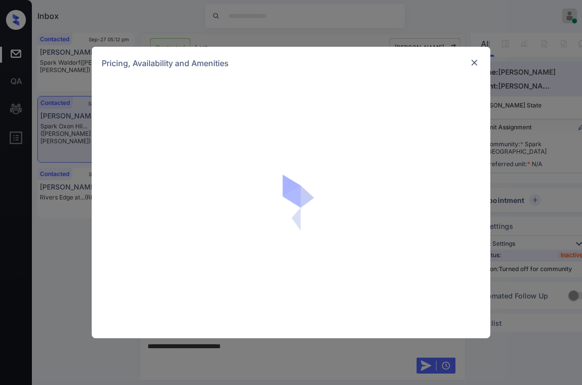
scroll to position [2072, 0]
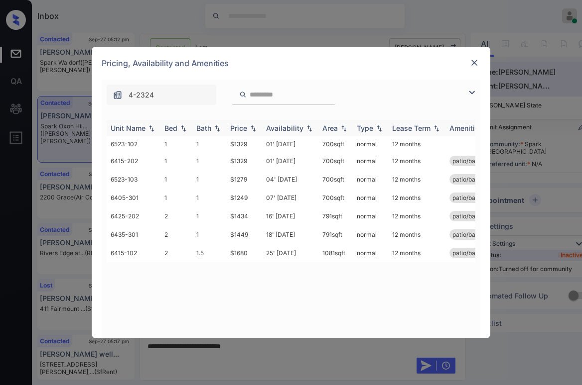
click at [244, 128] on div "Price" at bounding box center [238, 128] width 17 height 8
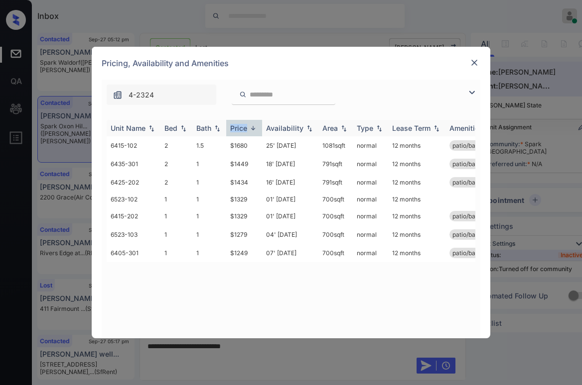
click at [244, 128] on div "Price" at bounding box center [238, 128] width 17 height 8
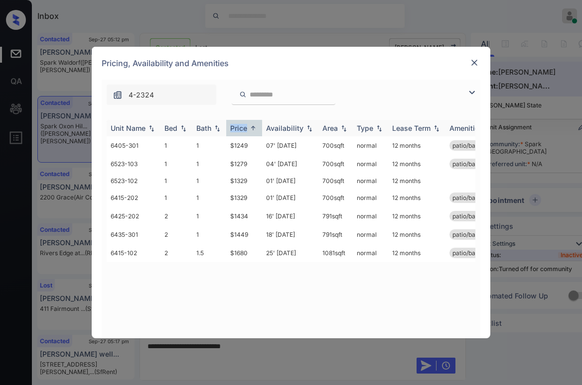
click at [244, 128] on div "Price" at bounding box center [238, 128] width 17 height 8
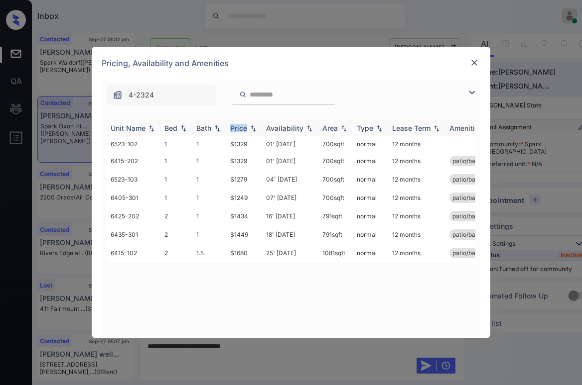
click at [244, 128] on div "Price" at bounding box center [238, 128] width 17 height 8
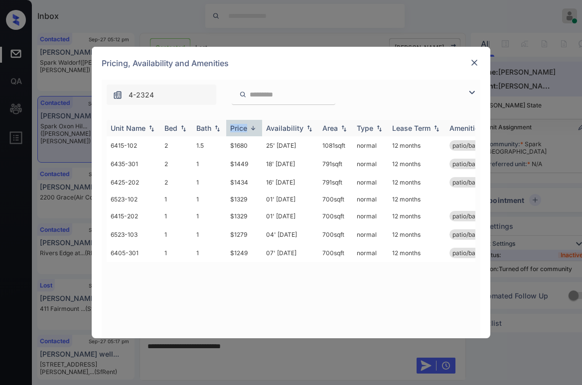
click at [244, 128] on div "Price" at bounding box center [238, 128] width 17 height 8
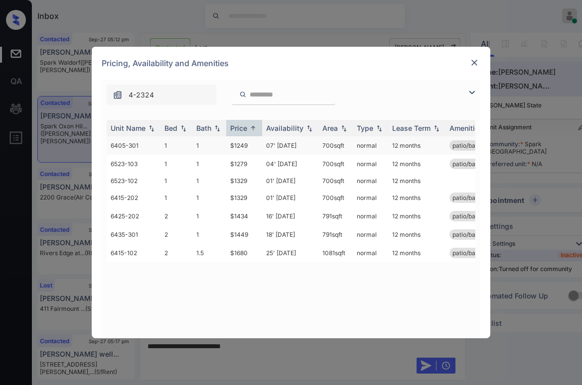
click at [240, 147] on td "$1249" at bounding box center [244, 145] width 36 height 18
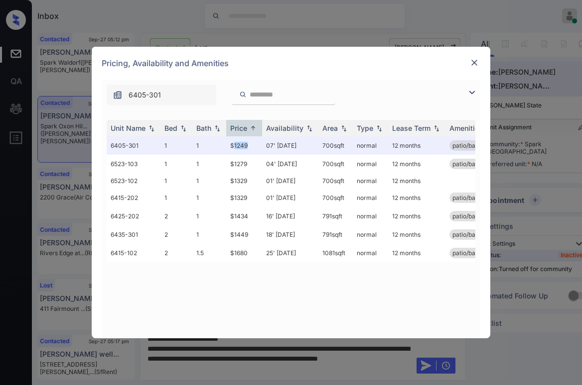
click at [472, 64] on img at bounding box center [474, 63] width 10 height 10
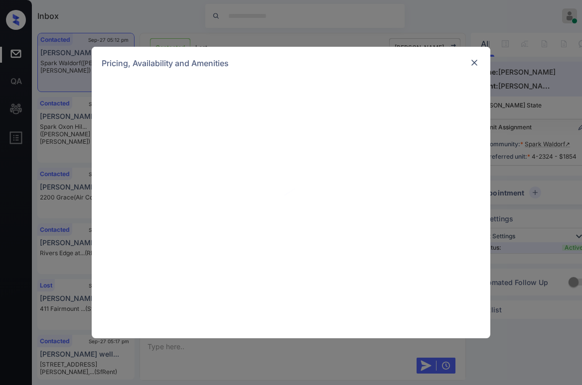
scroll to position [1481, 0]
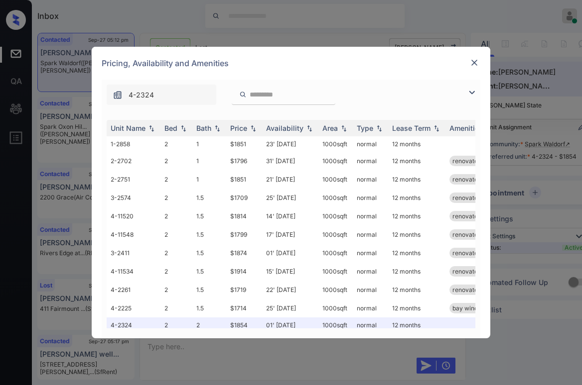
click at [474, 66] on img at bounding box center [474, 63] width 10 height 10
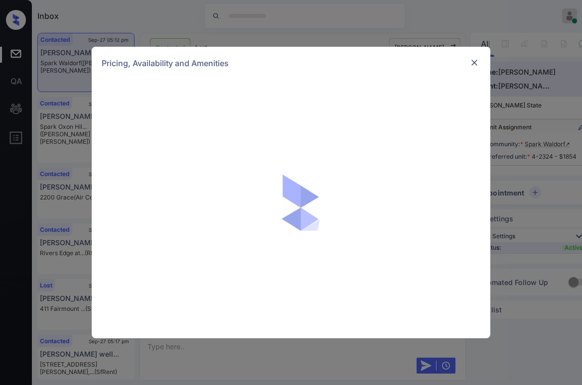
scroll to position [1481, 0]
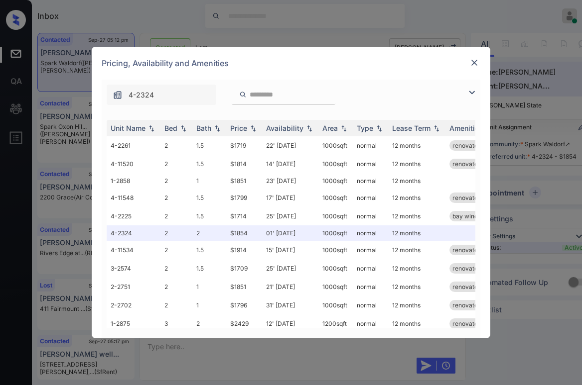
click at [472, 91] on img at bounding box center [472, 93] width 12 height 12
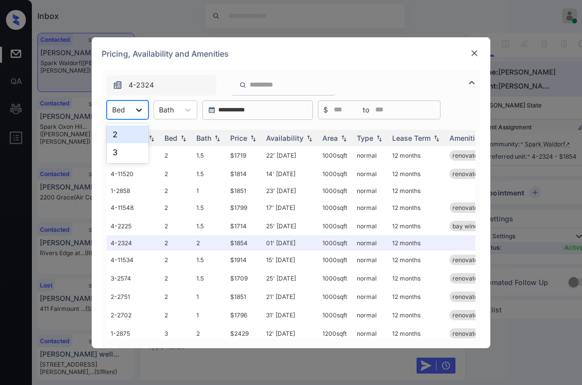
click at [137, 115] on icon at bounding box center [139, 110] width 10 height 10
click at [117, 137] on div "2" at bounding box center [128, 134] width 42 height 18
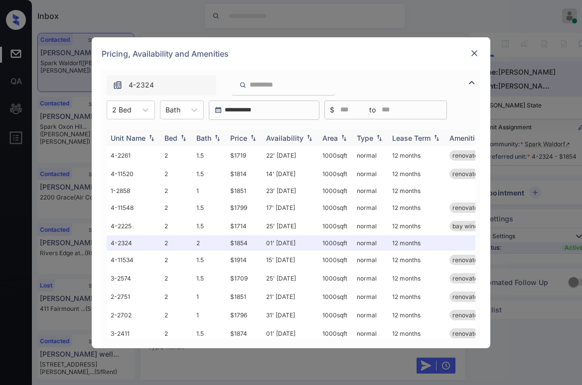
click at [239, 137] on div "Price" at bounding box center [238, 138] width 17 height 8
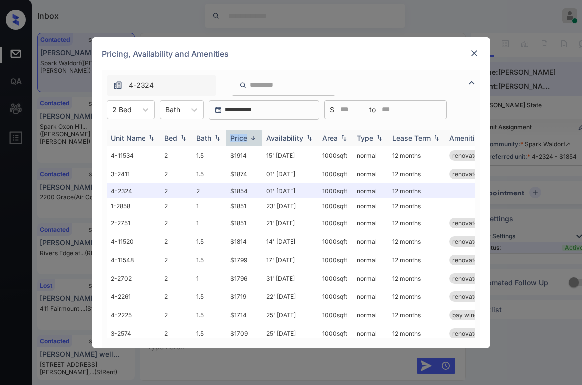
click at [239, 137] on div "Price" at bounding box center [238, 138] width 17 height 8
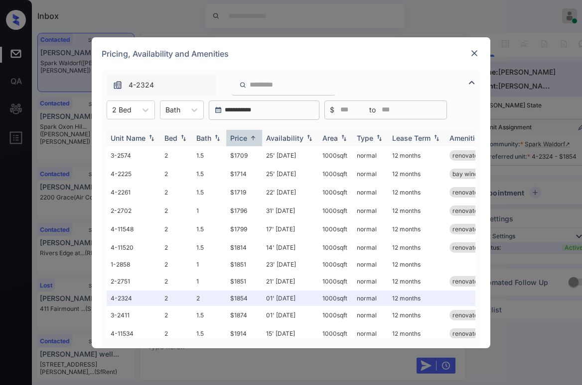
click at [239, 137] on div "Price" at bounding box center [238, 138] width 17 height 8
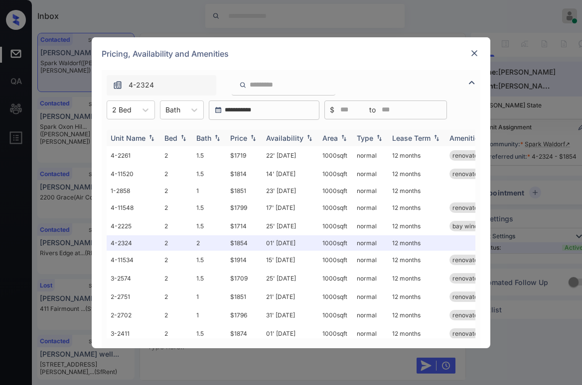
click at [239, 137] on div "Price" at bounding box center [238, 138] width 17 height 8
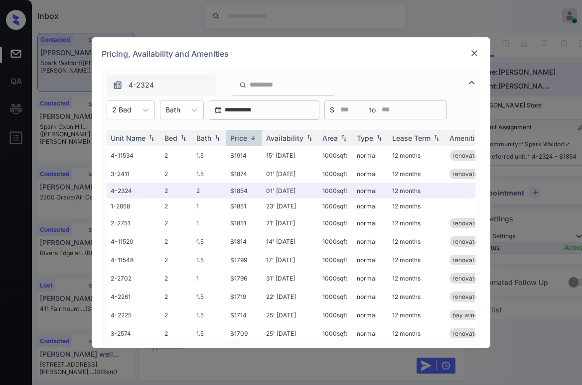
click at [478, 51] on img at bounding box center [474, 53] width 10 height 10
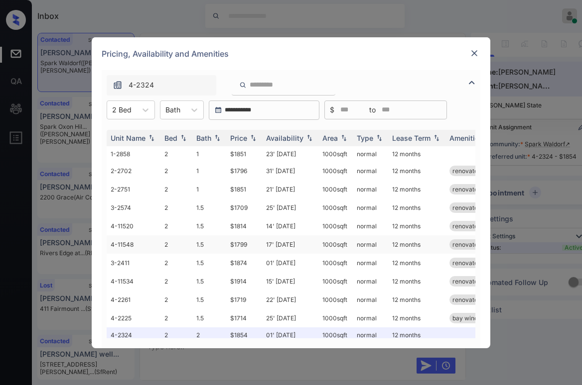
scroll to position [12, 0]
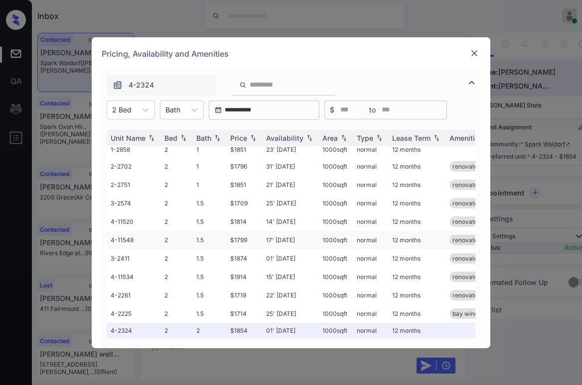
click at [241, 232] on td "$1799" at bounding box center [244, 240] width 36 height 18
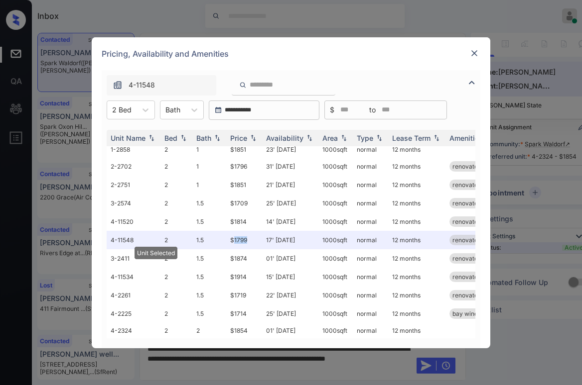
click at [474, 49] on img at bounding box center [474, 53] width 10 height 10
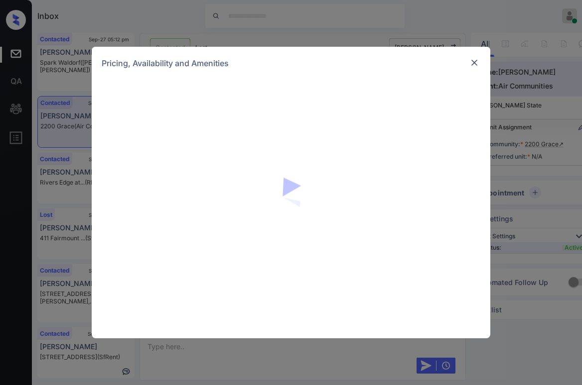
scroll to position [7031, 0]
click at [472, 65] on img at bounding box center [474, 63] width 10 height 10
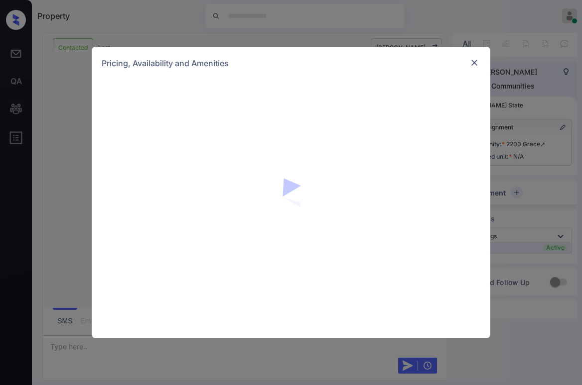
scroll to position [7280, 0]
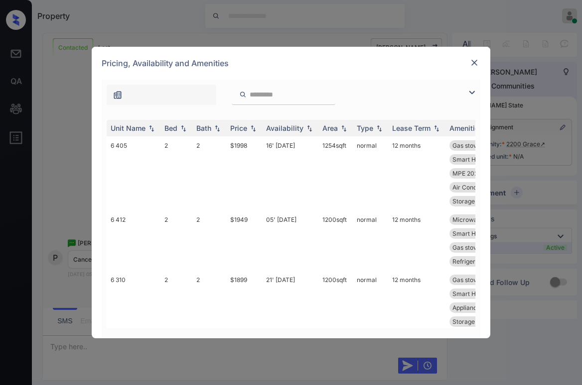
click at [474, 96] on img at bounding box center [472, 93] width 12 height 12
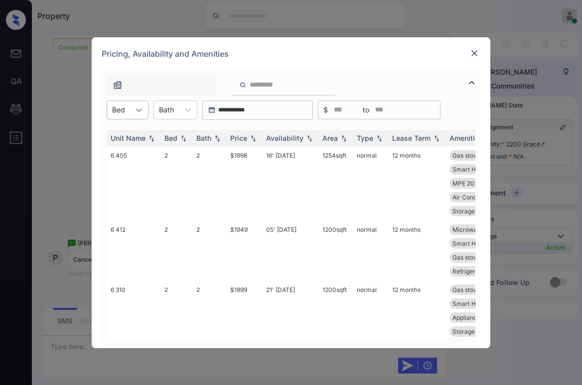
click at [141, 110] on icon at bounding box center [139, 110] width 10 height 10
click at [469, 55] on div at bounding box center [474, 53] width 12 height 12
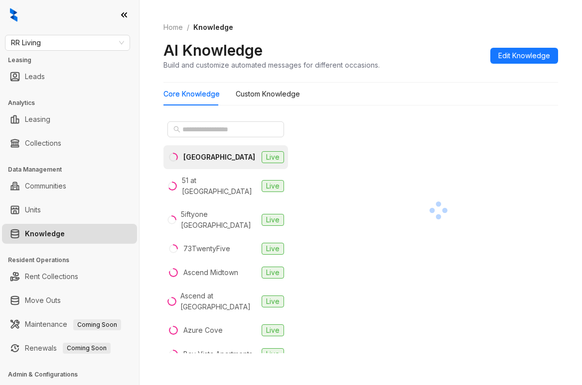
click at [534, 14] on div "Home / Knowledge AI Knowledge Build and customize automated messages for differ…" at bounding box center [360, 46] width 394 height 73
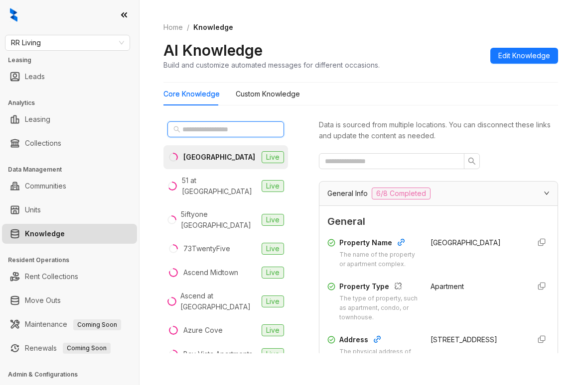
click at [208, 126] on input "text" at bounding box center [226, 129] width 88 height 11
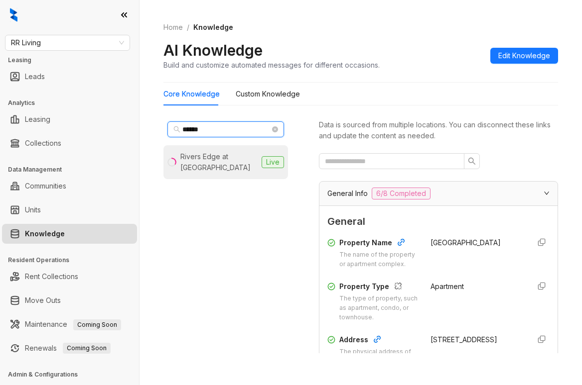
type input "******"
click at [233, 161] on div "Rivers Edge at Carolina Stadium" at bounding box center [218, 162] width 77 height 22
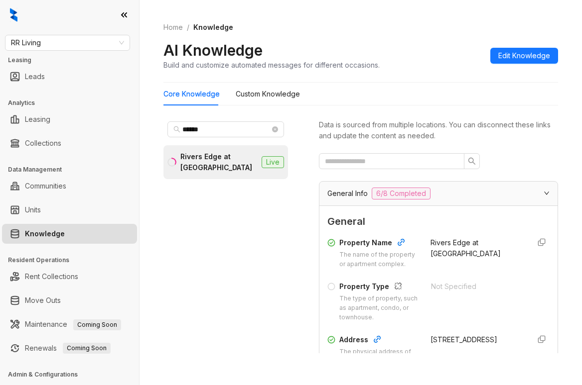
click at [518, 18] on div "Home / Knowledge AI Knowledge Build and customize automated messages for differ…" at bounding box center [360, 46] width 394 height 73
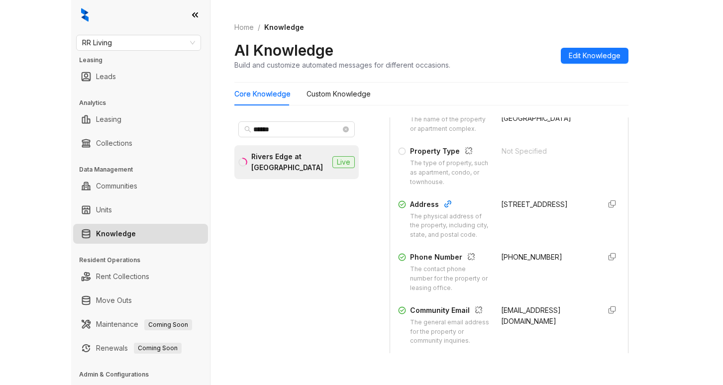
scroll to position [149, 0]
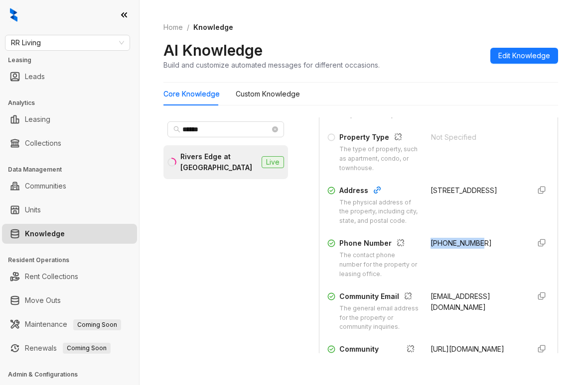
drag, startPoint x: 421, startPoint y: 261, endPoint x: 469, endPoint y: 261, distance: 47.3
click at [469, 247] on span "+18037795888" at bounding box center [460, 243] width 61 height 8
copy span "+18037795888"
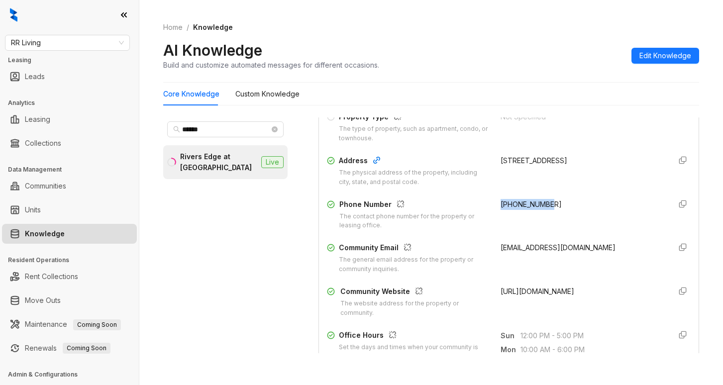
scroll to position [138, 0]
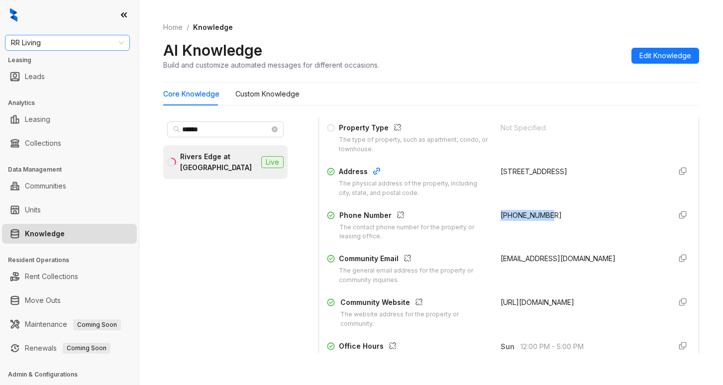
click at [86, 41] on span "RR Living" at bounding box center [67, 42] width 113 height 15
type input "*****"
click at [73, 64] on div "Magnolia Capital" at bounding box center [67, 62] width 109 height 11
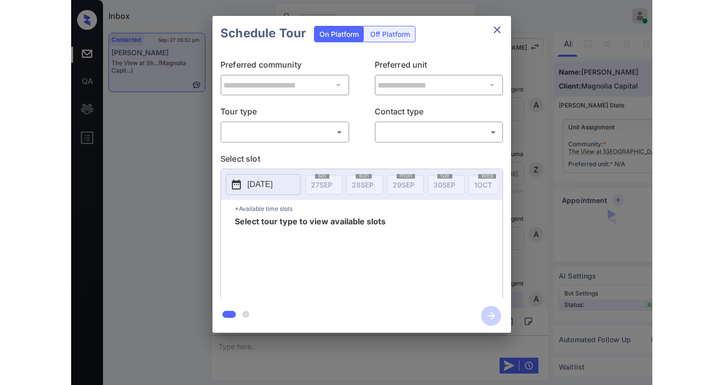
scroll to position [417, 0]
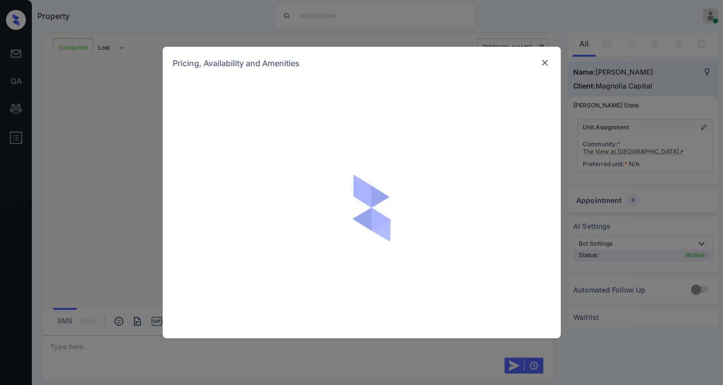
scroll to position [467, 0]
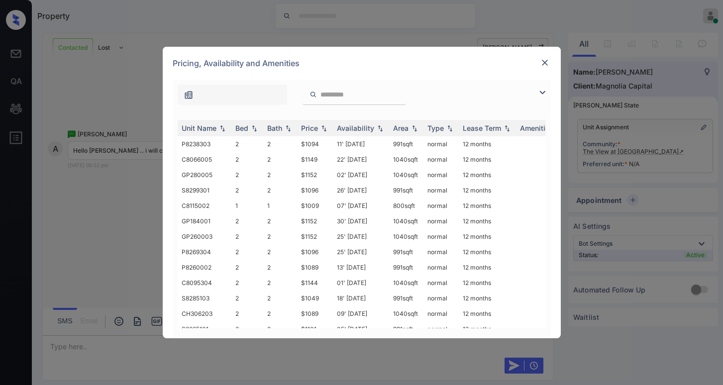
drag, startPoint x: 544, startPoint y: 91, endPoint x: 517, endPoint y: 99, distance: 27.7
click at [544, 91] on img at bounding box center [543, 93] width 12 height 12
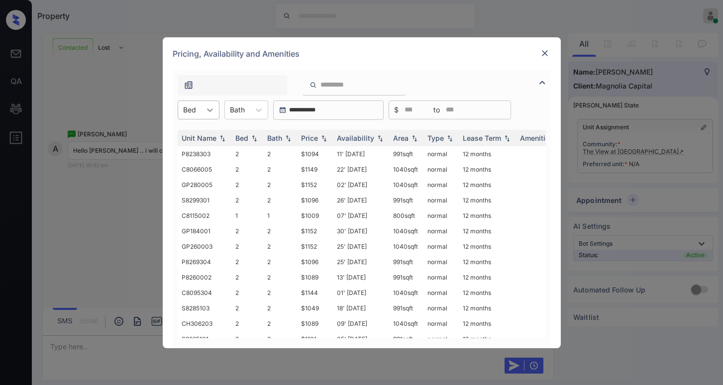
click at [217, 113] on div at bounding box center [210, 110] width 18 height 18
click at [198, 148] on div "2" at bounding box center [199, 152] width 42 height 18
click at [542, 52] on img at bounding box center [545, 53] width 10 height 10
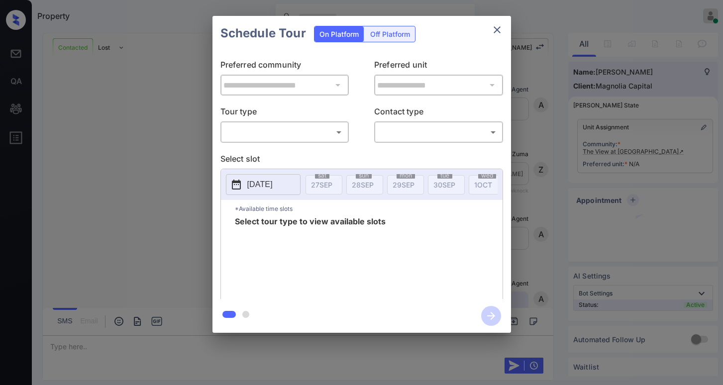
scroll to position [766, 0]
click at [319, 126] on body "Property Paolo Gabriel Online Set yourself offline Set yourself on break Profil…" at bounding box center [361, 192] width 723 height 385
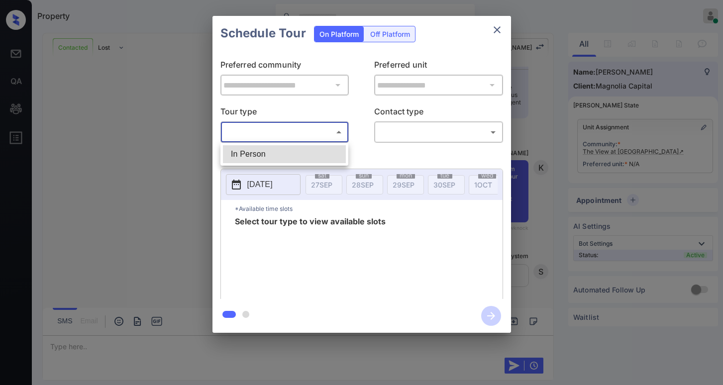
click at [300, 152] on li "In Person" at bounding box center [284, 154] width 123 height 18
type input "********"
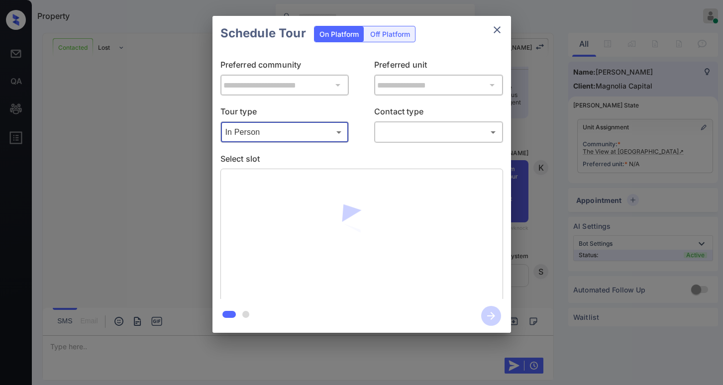
click at [383, 132] on body "Property [PERSON_NAME] Online Set yourself offline Set yourself on break Profil…" at bounding box center [361, 192] width 723 height 385
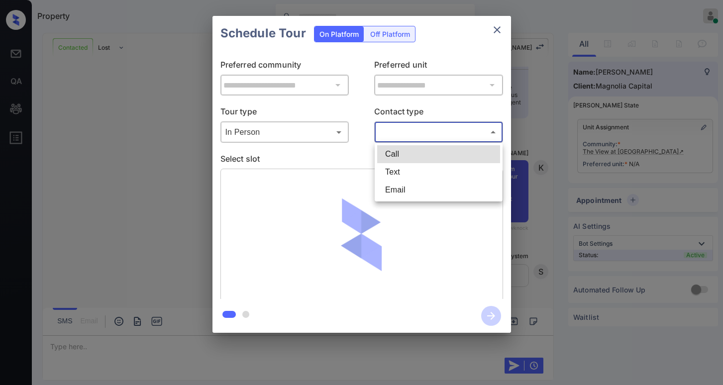
click at [400, 171] on li "Text" at bounding box center [438, 172] width 123 height 18
type input "****"
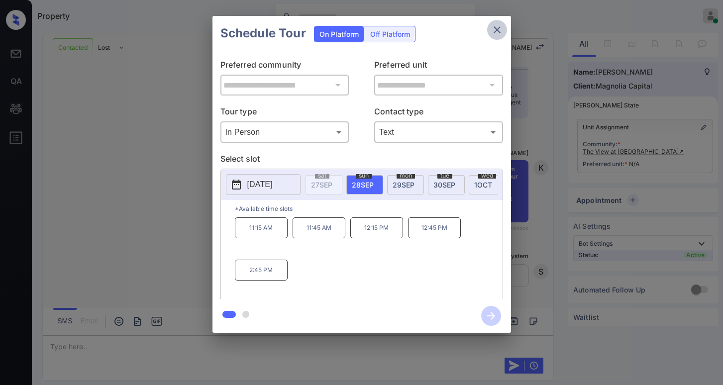
click at [492, 26] on icon "close" at bounding box center [497, 30] width 12 height 12
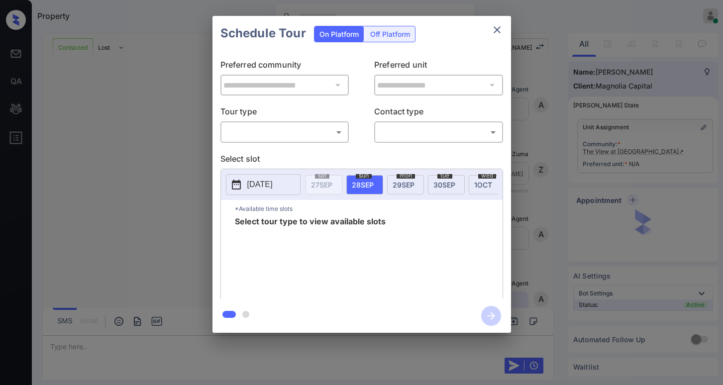
scroll to position [766, 0]
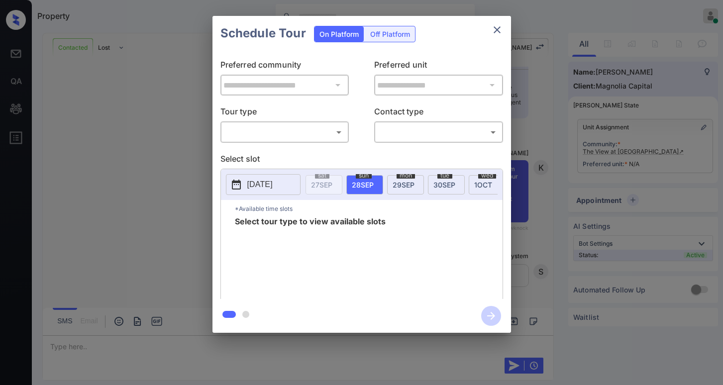
click at [323, 134] on body "Property [PERSON_NAME] Online Set yourself offline Set yourself on break Profil…" at bounding box center [361, 192] width 723 height 385
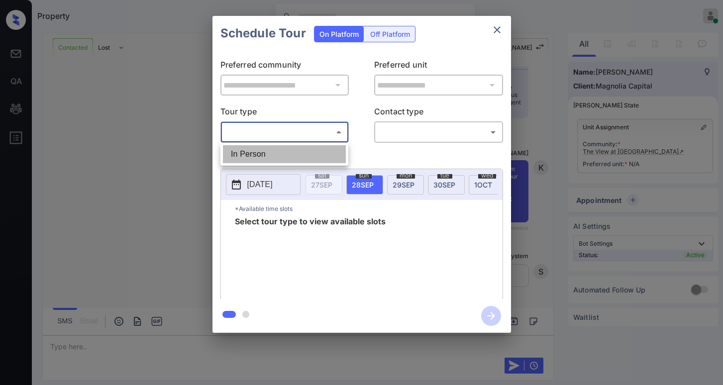
click at [290, 156] on li "In Person" at bounding box center [284, 154] width 123 height 18
type input "********"
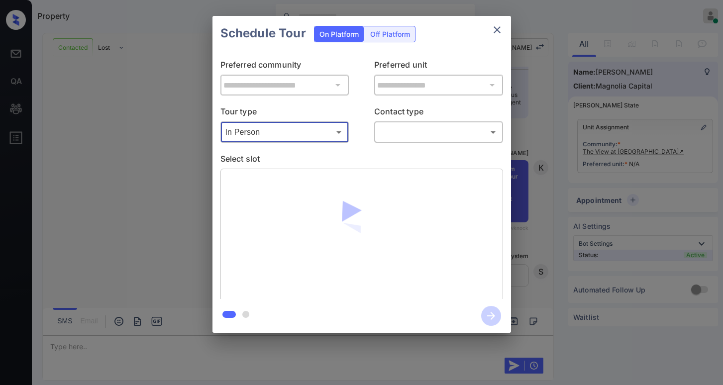
click at [400, 129] on body "Property [PERSON_NAME] Online Set yourself offline Set yourself on break Profil…" at bounding box center [361, 192] width 723 height 385
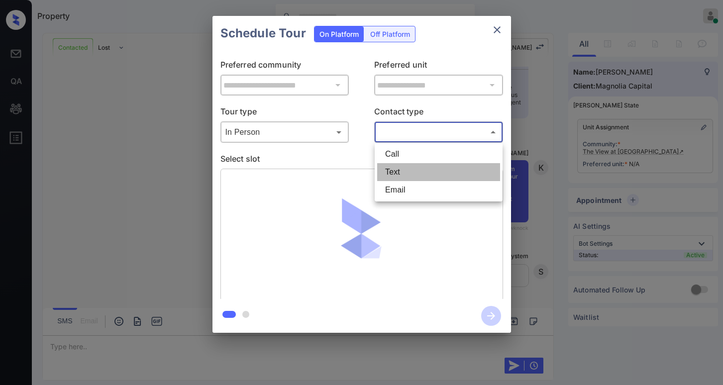
click at [404, 167] on li "Text" at bounding box center [438, 172] width 123 height 18
type input "****"
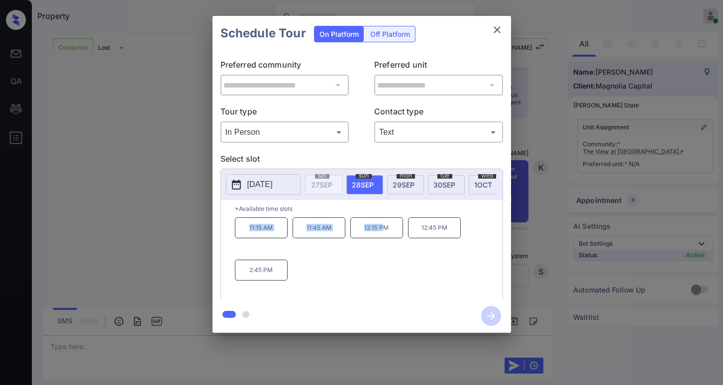
drag, startPoint x: 248, startPoint y: 229, endPoint x: 382, endPoint y: 230, distance: 133.9
click at [382, 230] on div "11:15 AM 11:45 AM 12:15 PM 12:45 PM 2:45 PM" at bounding box center [369, 258] width 268 height 80
click at [386, 258] on div "11:15 AM 11:45 AM 12:15 PM 12:45 PM 2:45 PM" at bounding box center [369, 258] width 268 height 80
drag, startPoint x: 244, startPoint y: 272, endPoint x: 273, endPoint y: 272, distance: 28.9
click at [273, 272] on p "2:45 PM" at bounding box center [261, 270] width 53 height 21
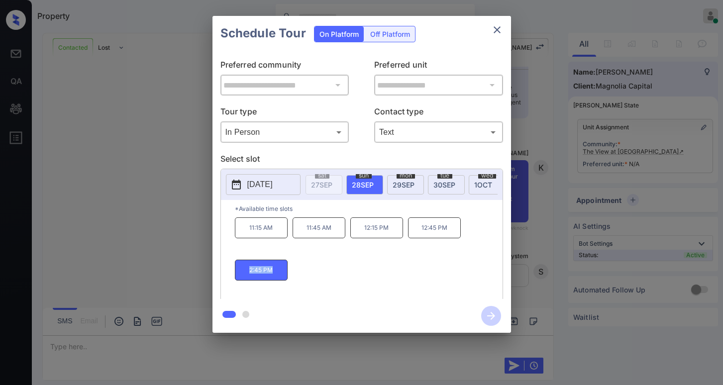
copy p "2:45 PM"
click at [500, 30] on icon "close" at bounding box center [497, 30] width 12 height 12
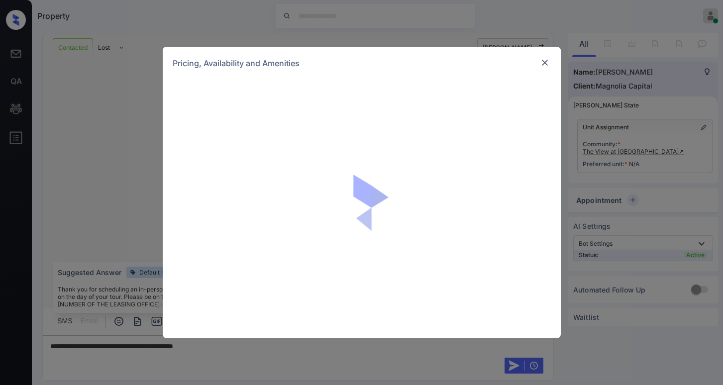
scroll to position [597, 0]
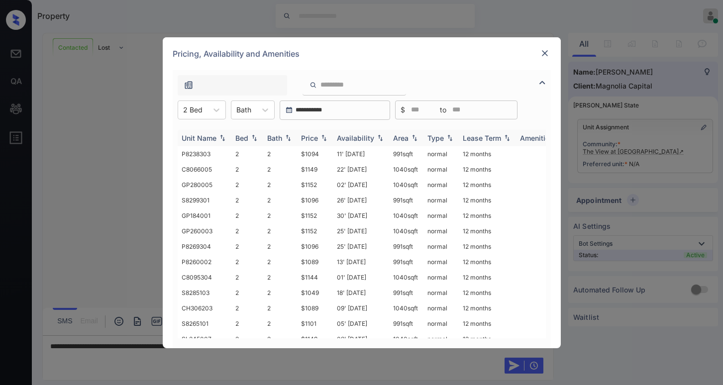
click at [311, 134] on div "Price" at bounding box center [309, 138] width 17 height 8
click at [312, 134] on div "Price" at bounding box center [309, 138] width 17 height 8
click at [308, 153] on td "$1094" at bounding box center [315, 153] width 36 height 15
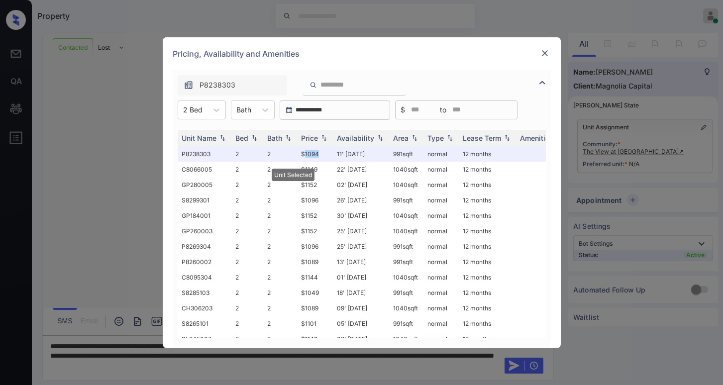
click at [544, 52] on img at bounding box center [545, 53] width 10 height 10
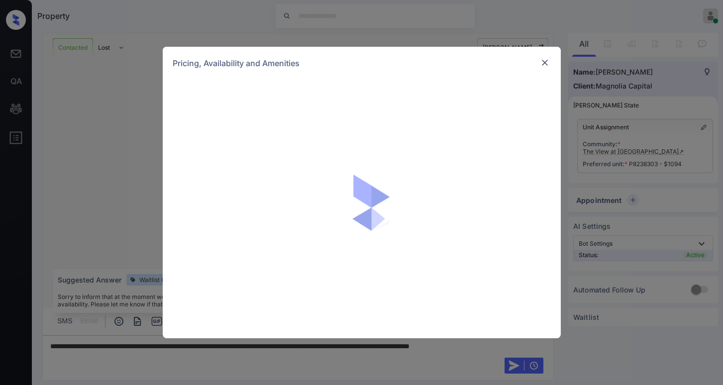
scroll to position [382, 0]
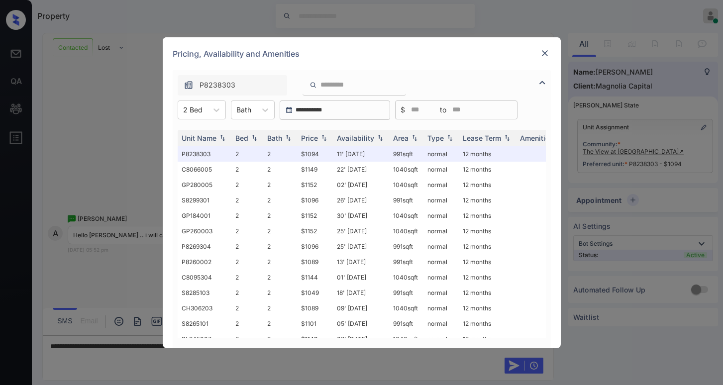
click at [550, 52] on img at bounding box center [545, 53] width 10 height 10
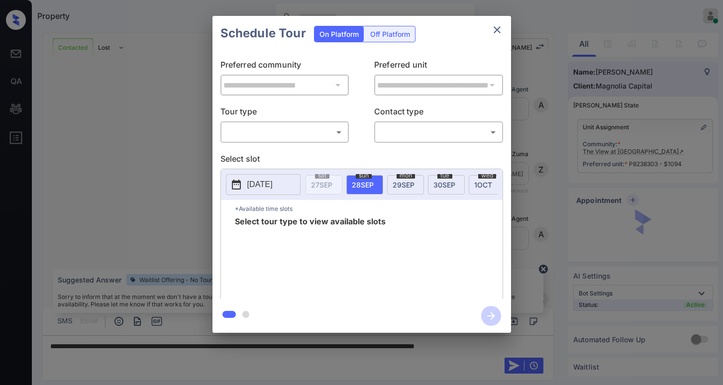
scroll to position [830, 0]
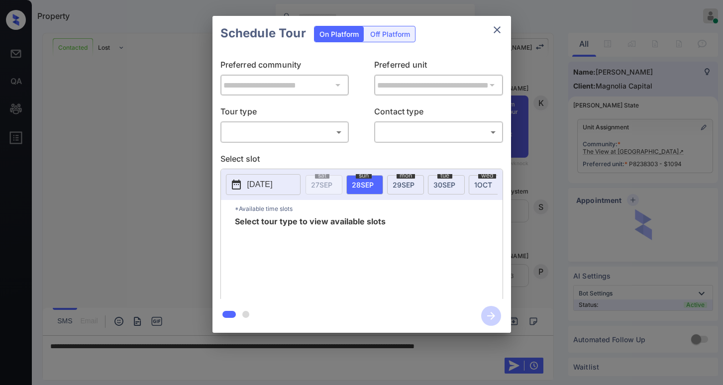
click at [246, 140] on div "​ ​" at bounding box center [285, 131] width 129 height 21
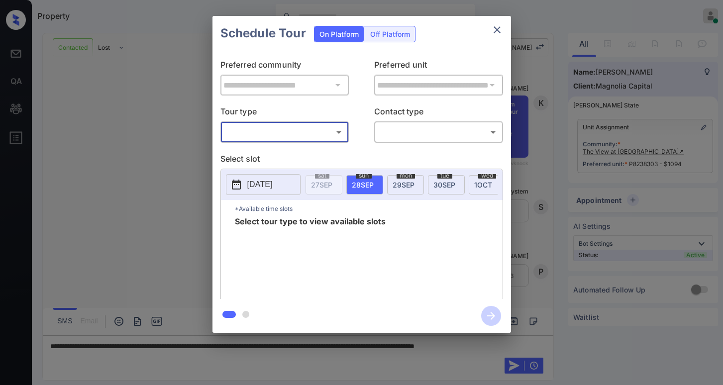
click at [278, 135] on body "Property Paolo Gabriel Online Set yourself offline Set yourself on break Profil…" at bounding box center [361, 192] width 723 height 385
click at [271, 153] on li "In Person" at bounding box center [284, 154] width 123 height 18
type input "********"
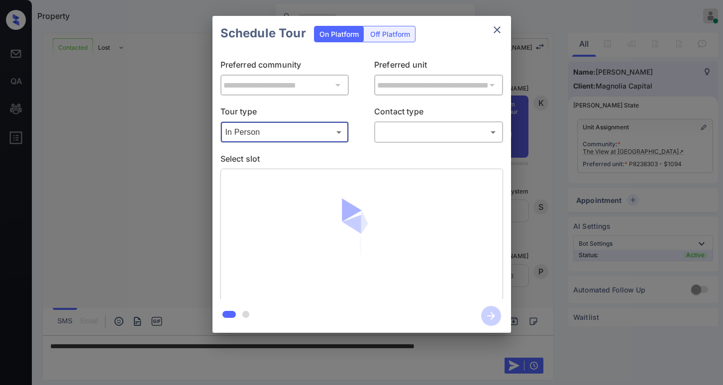
click at [412, 122] on div "​ ​" at bounding box center [438, 131] width 129 height 21
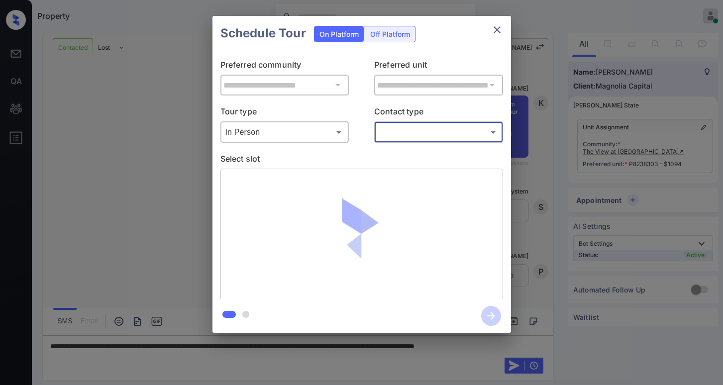
click at [407, 130] on body "Property Paolo Gabriel Online Set yourself offline Set yourself on break Profil…" at bounding box center [361, 192] width 723 height 385
click at [397, 168] on li "Text" at bounding box center [438, 172] width 123 height 18
type input "****"
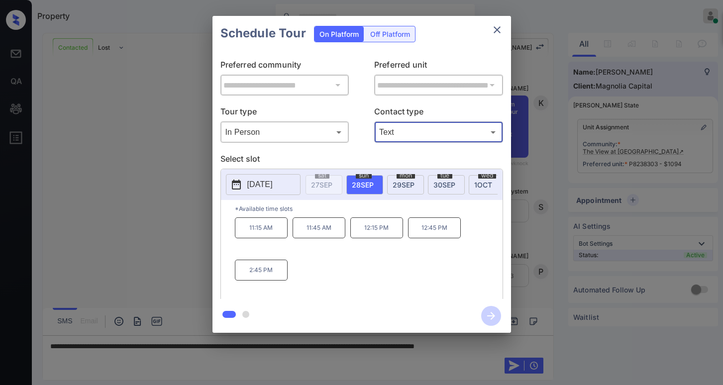
click at [406, 182] on span "29 SEP" at bounding box center [404, 185] width 22 height 8
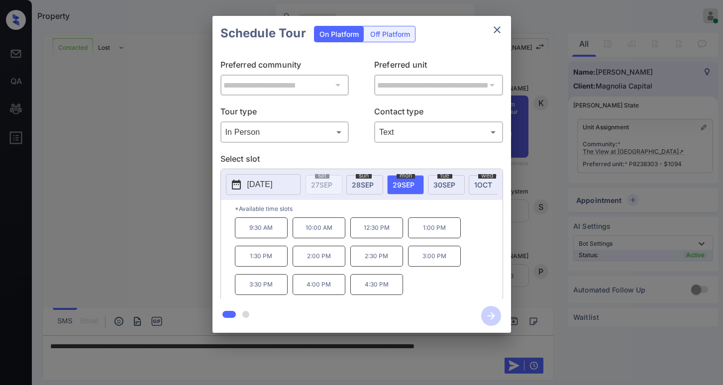
click at [368, 183] on span "28 SEP" at bounding box center [363, 185] width 22 height 8
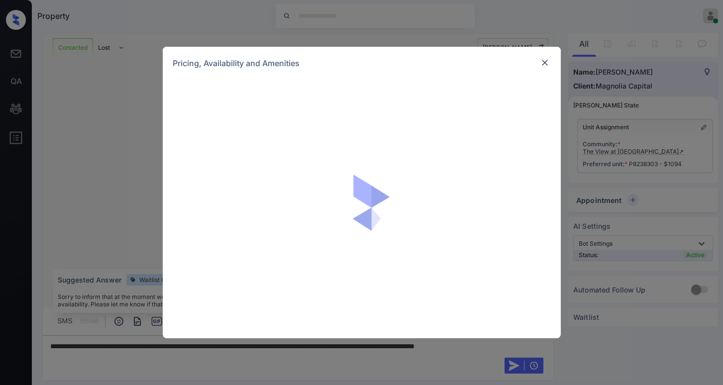
scroll to position [830, 0]
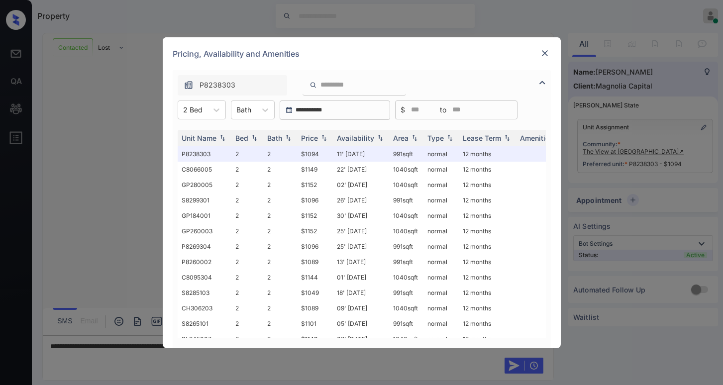
click at [540, 82] on img at bounding box center [543, 83] width 12 height 12
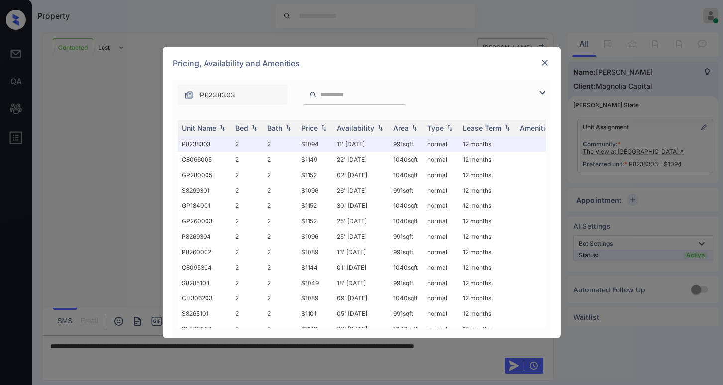
click at [542, 91] on img at bounding box center [543, 93] width 12 height 12
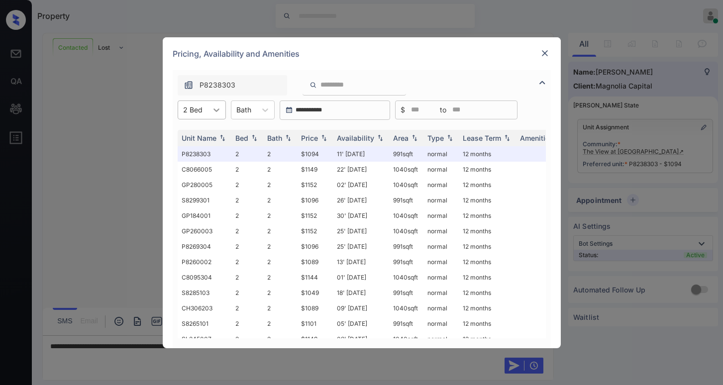
click at [212, 114] on icon at bounding box center [217, 110] width 10 height 10
click at [203, 133] on div "1" at bounding box center [202, 134] width 48 height 18
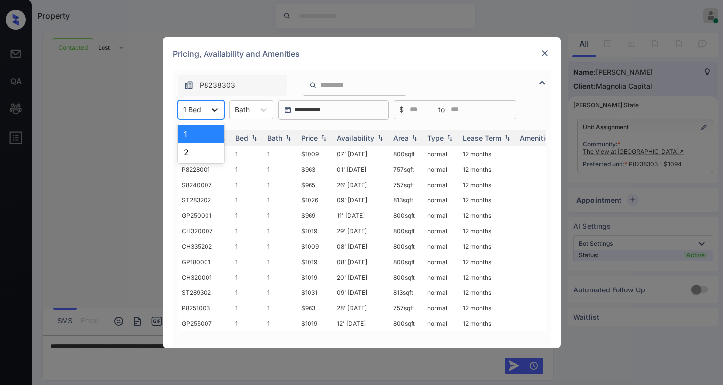
click at [219, 111] on icon at bounding box center [215, 110] width 10 height 10
click at [193, 157] on div "2" at bounding box center [201, 152] width 47 height 18
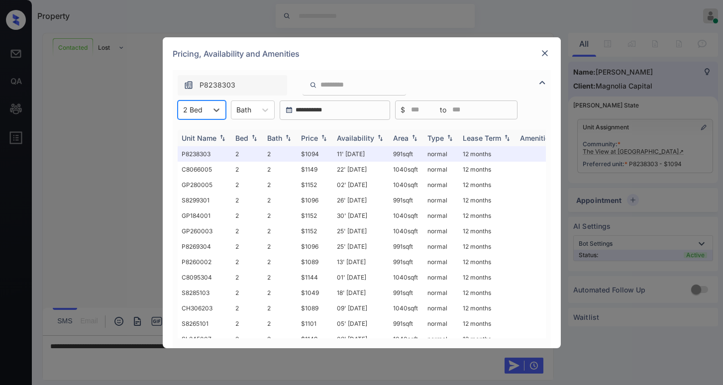
click at [316, 137] on div "Price" at bounding box center [309, 138] width 17 height 8
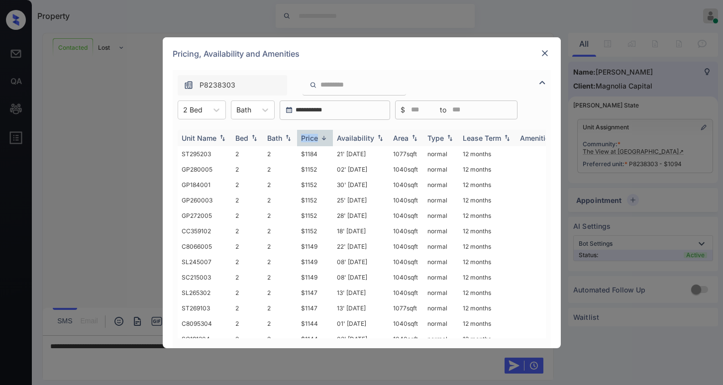
click at [316, 137] on div "Price" at bounding box center [309, 138] width 17 height 8
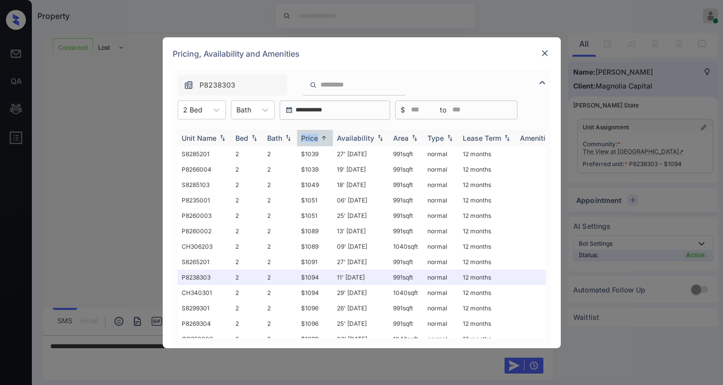
click at [316, 139] on div "Price" at bounding box center [309, 138] width 17 height 8
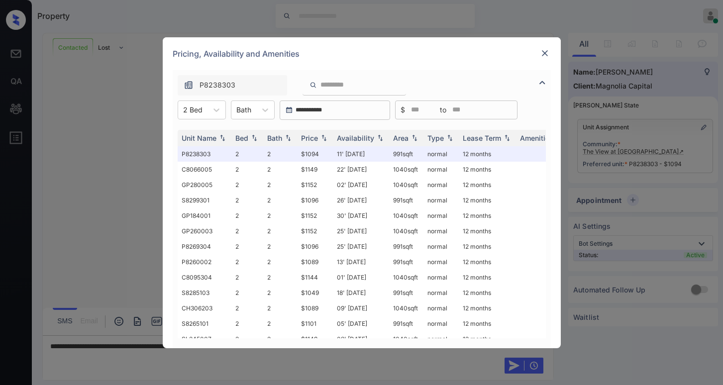
click at [544, 48] on img at bounding box center [545, 53] width 10 height 10
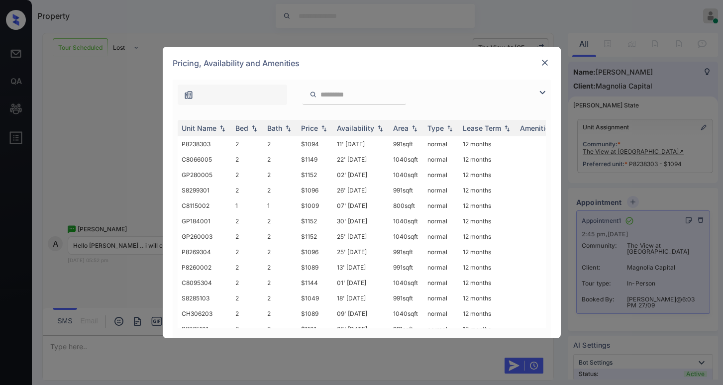
click at [540, 90] on img at bounding box center [543, 93] width 12 height 12
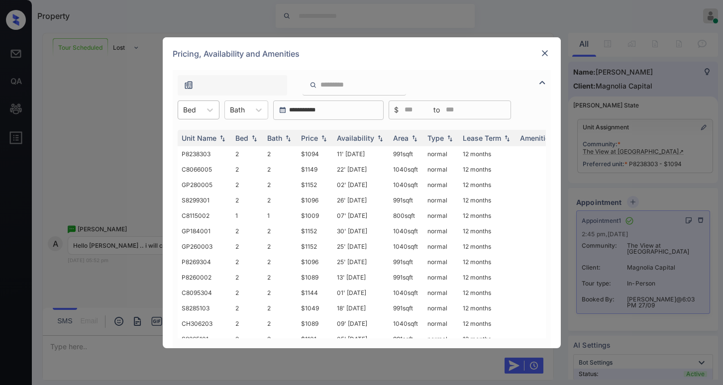
click at [196, 105] on div "Bed" at bounding box center [189, 110] width 23 height 14
drag, startPoint x: 187, startPoint y: 156, endPoint x: 230, endPoint y: 147, distance: 43.9
click at [186, 156] on div "2" at bounding box center [199, 152] width 42 height 18
click at [547, 51] on img at bounding box center [545, 53] width 10 height 10
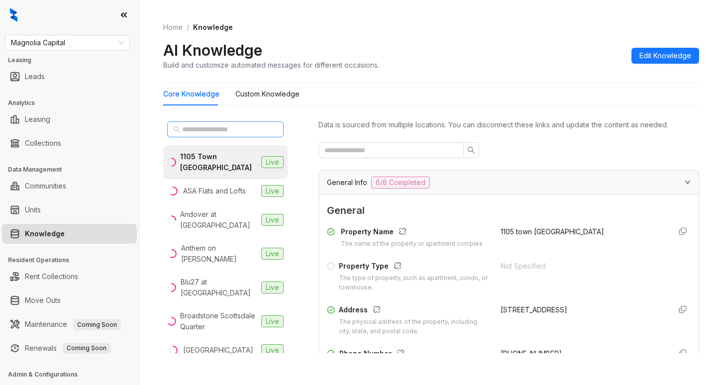
click at [225, 136] on span at bounding box center [225, 129] width 117 height 16
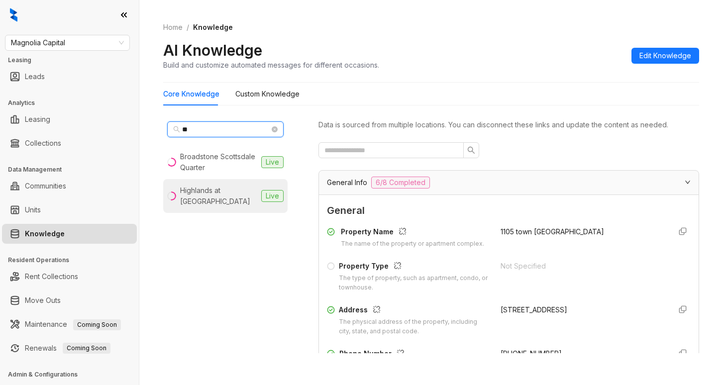
type input "**"
click at [231, 197] on div "Highlands at [GEOGRAPHIC_DATA]" at bounding box center [218, 196] width 77 height 22
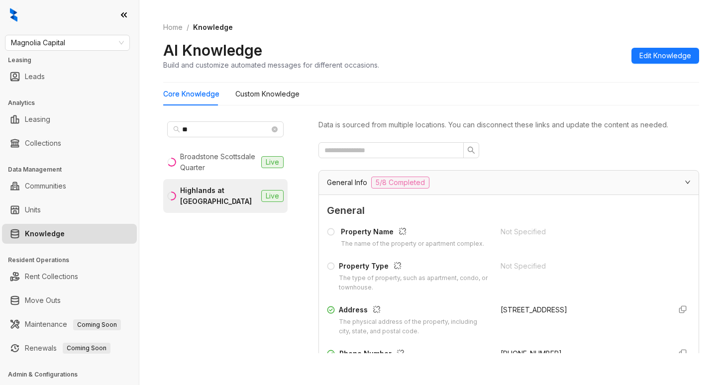
click at [563, 56] on div "AI Knowledge Build and customize automated messages for different occasions. Ed…" at bounding box center [431, 55] width 536 height 29
click at [421, 149] on input "text" at bounding box center [387, 150] width 125 height 11
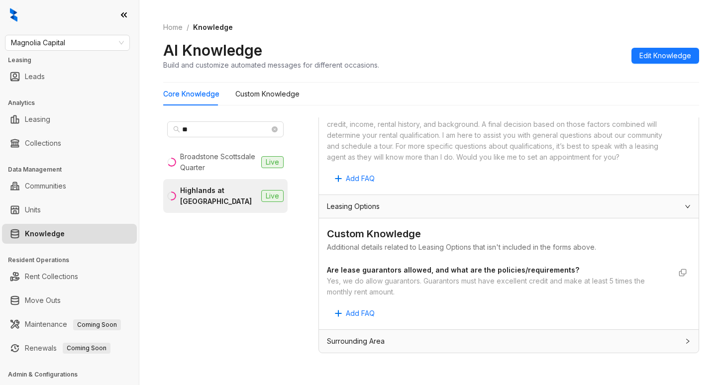
scroll to position [31, 0]
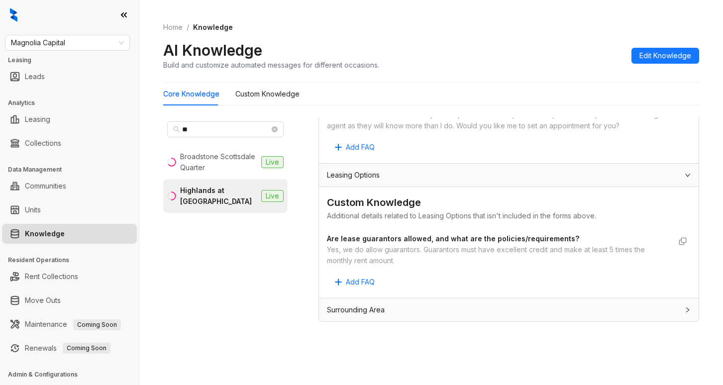
type input "****"
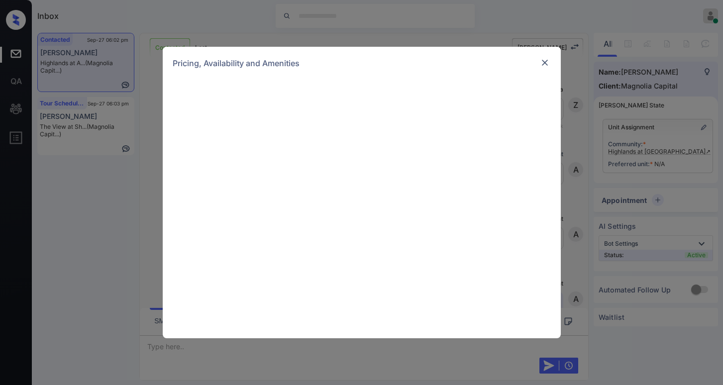
scroll to position [398, 0]
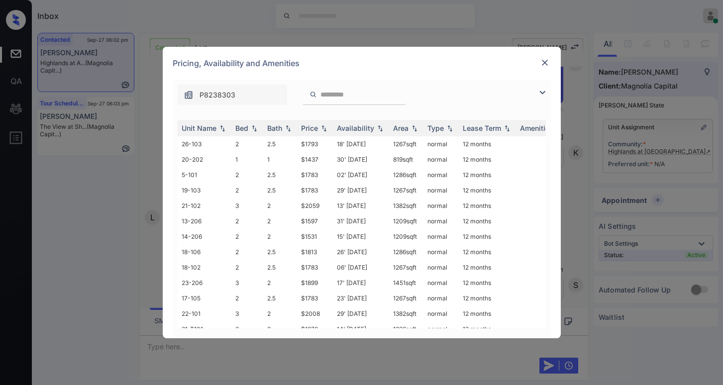
click at [542, 96] on img at bounding box center [543, 93] width 12 height 12
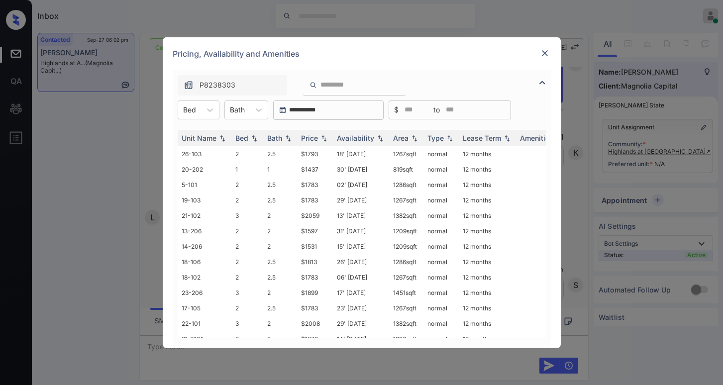
click at [544, 48] on img at bounding box center [545, 53] width 10 height 10
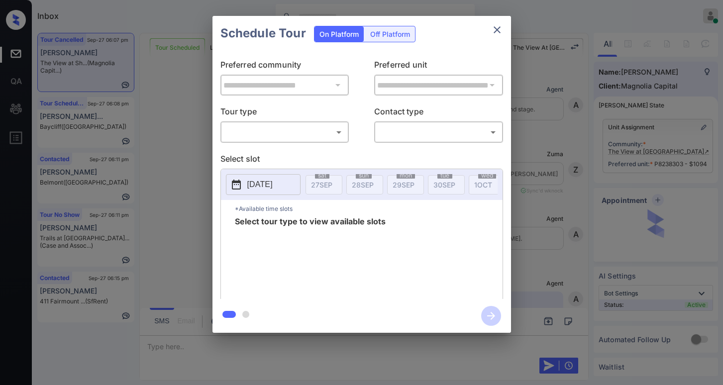
scroll to position [2017, 0]
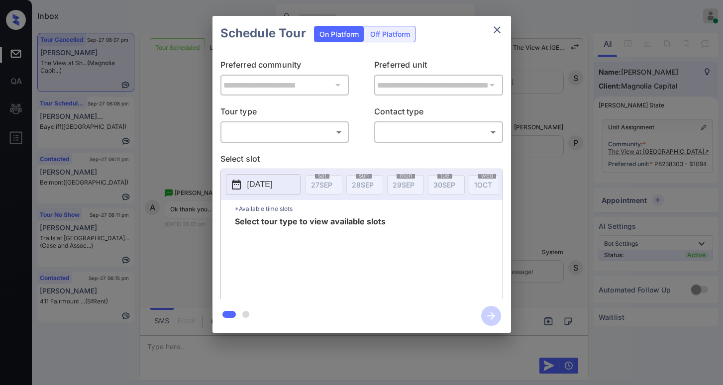
click at [266, 146] on div "**********" at bounding box center [362, 175] width 299 height 248
click at [271, 136] on body "Inbox Paolo Gabriel Online Set yourself offline Set yourself on break Profile S…" at bounding box center [361, 192] width 723 height 385
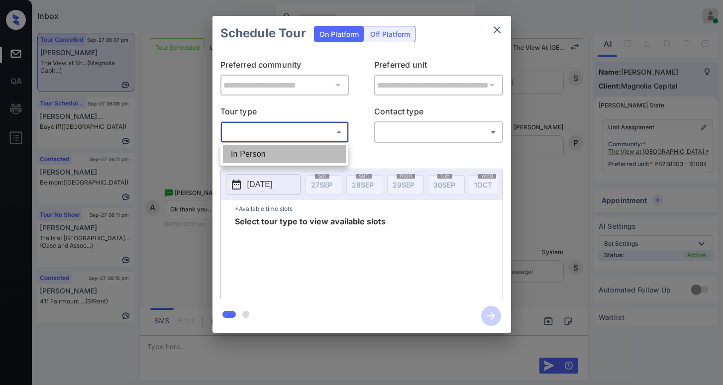
click at [261, 150] on li "In Person" at bounding box center [284, 154] width 123 height 18
type input "********"
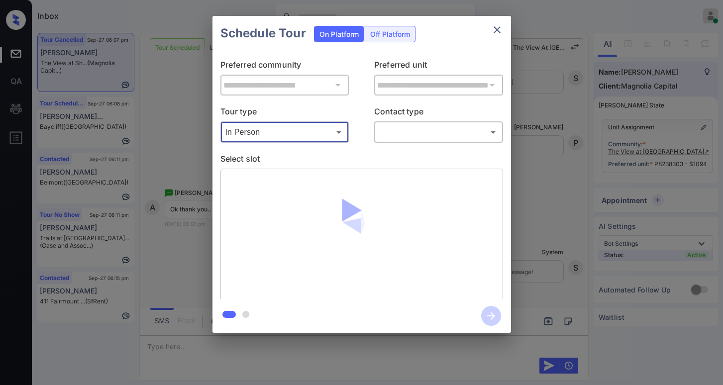
click at [410, 141] on div "​ ​" at bounding box center [438, 131] width 129 height 21
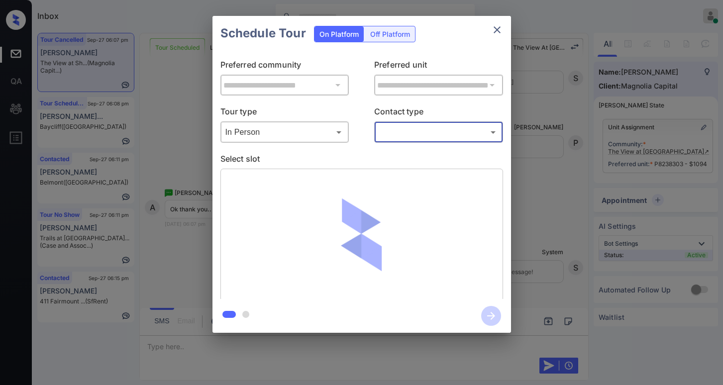
click at [410, 137] on body "Inbox Paolo Gabriel Online Set yourself offline Set yourself on break Profile S…" at bounding box center [361, 192] width 723 height 385
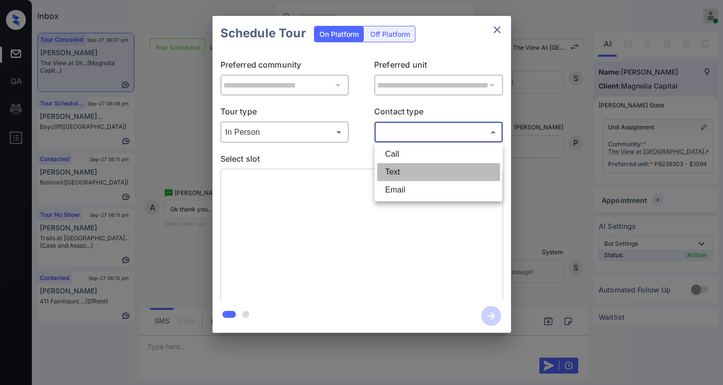
click at [400, 169] on li "Text" at bounding box center [438, 172] width 123 height 18
type input "****"
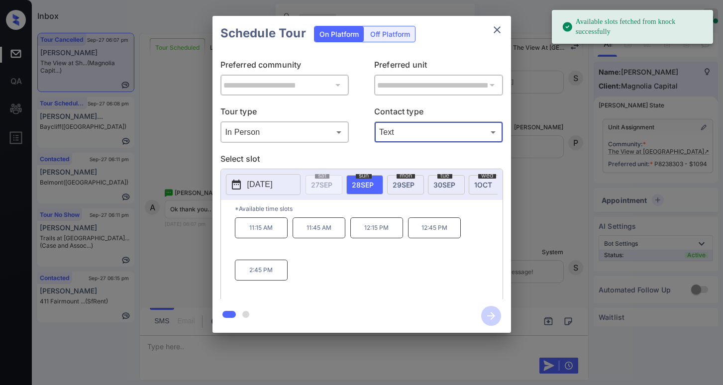
click at [263, 280] on p "2:45 PM" at bounding box center [261, 270] width 53 height 21
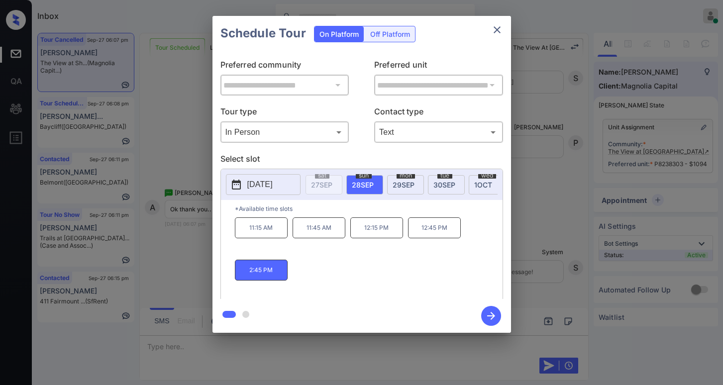
click at [490, 317] on icon "button" at bounding box center [491, 316] width 20 height 20
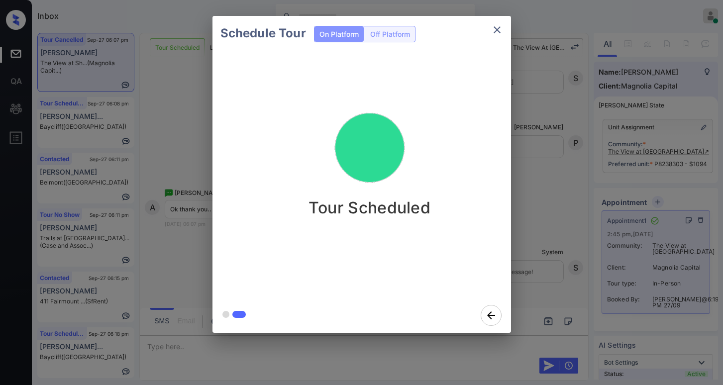
click at [565, 183] on div "Schedule Tour On Platform Off Platform Tour Scheduled" at bounding box center [361, 174] width 723 height 349
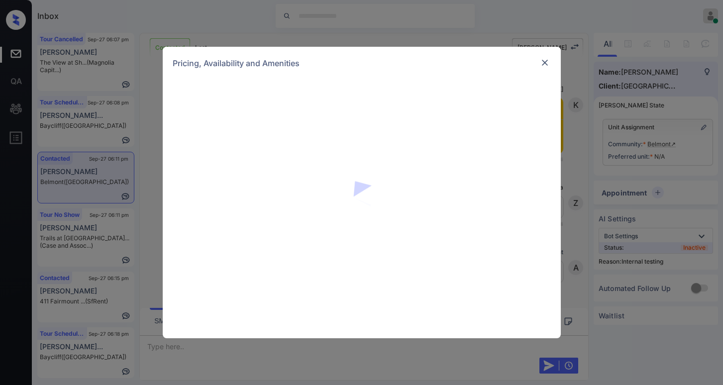
scroll to position [878, 0]
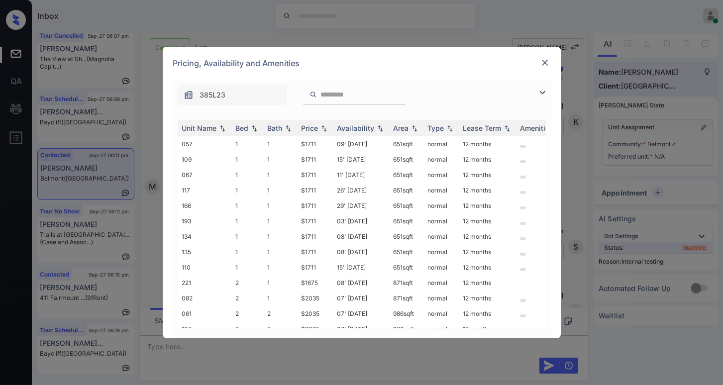
click at [542, 92] on img at bounding box center [543, 93] width 12 height 12
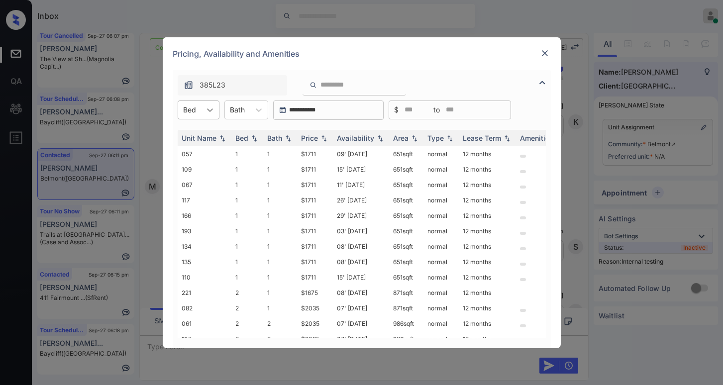
click at [203, 112] on div at bounding box center [210, 110] width 18 height 18
click at [185, 151] on div "2" at bounding box center [199, 152] width 42 height 18
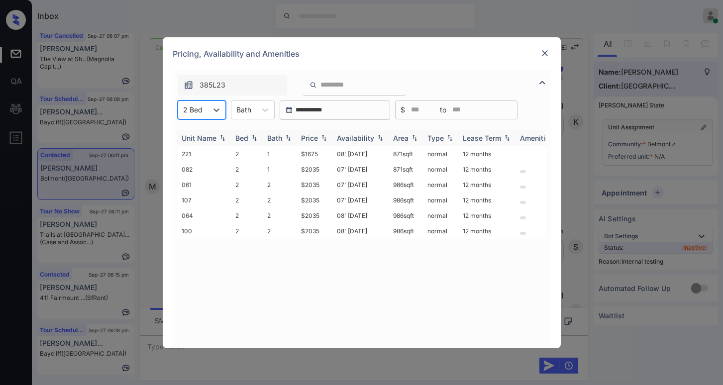
click at [311, 136] on div "Price" at bounding box center [309, 138] width 17 height 8
click at [314, 153] on td "$1675" at bounding box center [315, 153] width 36 height 15
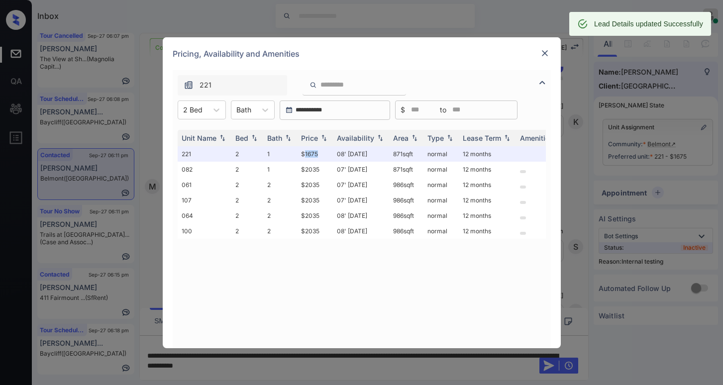
click at [546, 53] on img at bounding box center [545, 53] width 10 height 10
